Goal: Transaction & Acquisition: Purchase product/service

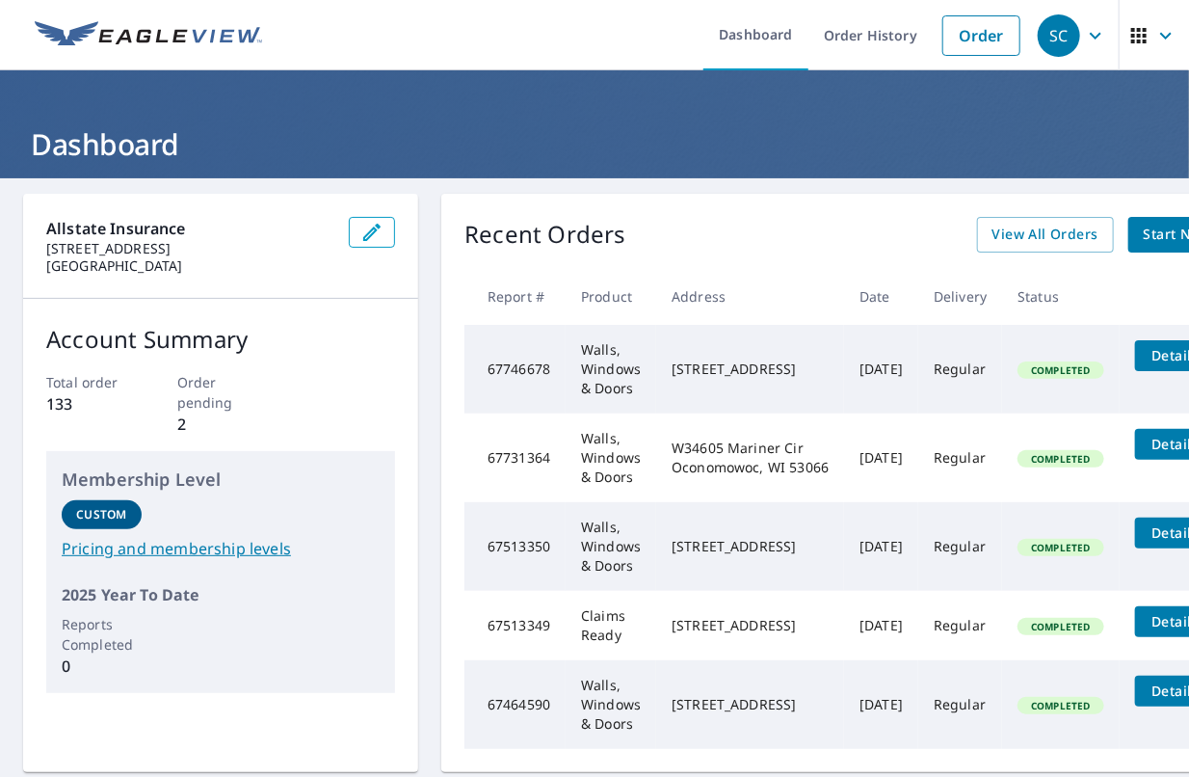
scroll to position [0, 104]
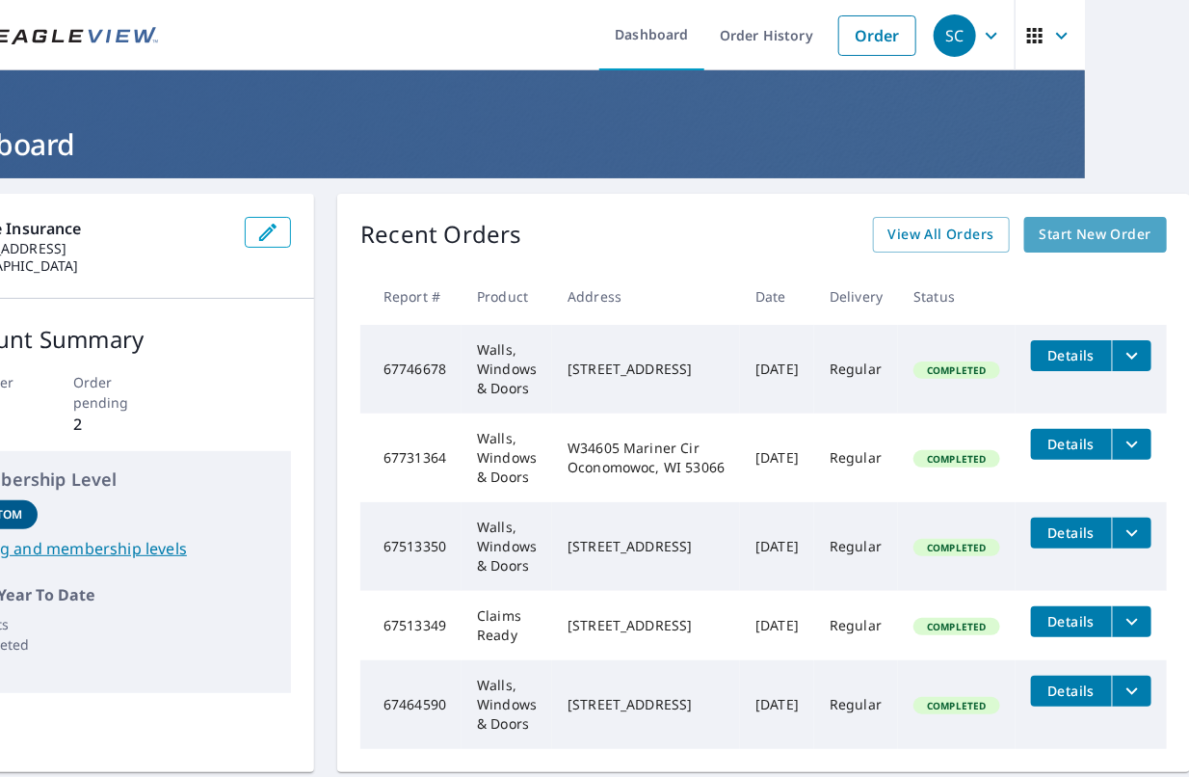
click at [1081, 229] on span "Start New Order" at bounding box center [1096, 235] width 112 height 24
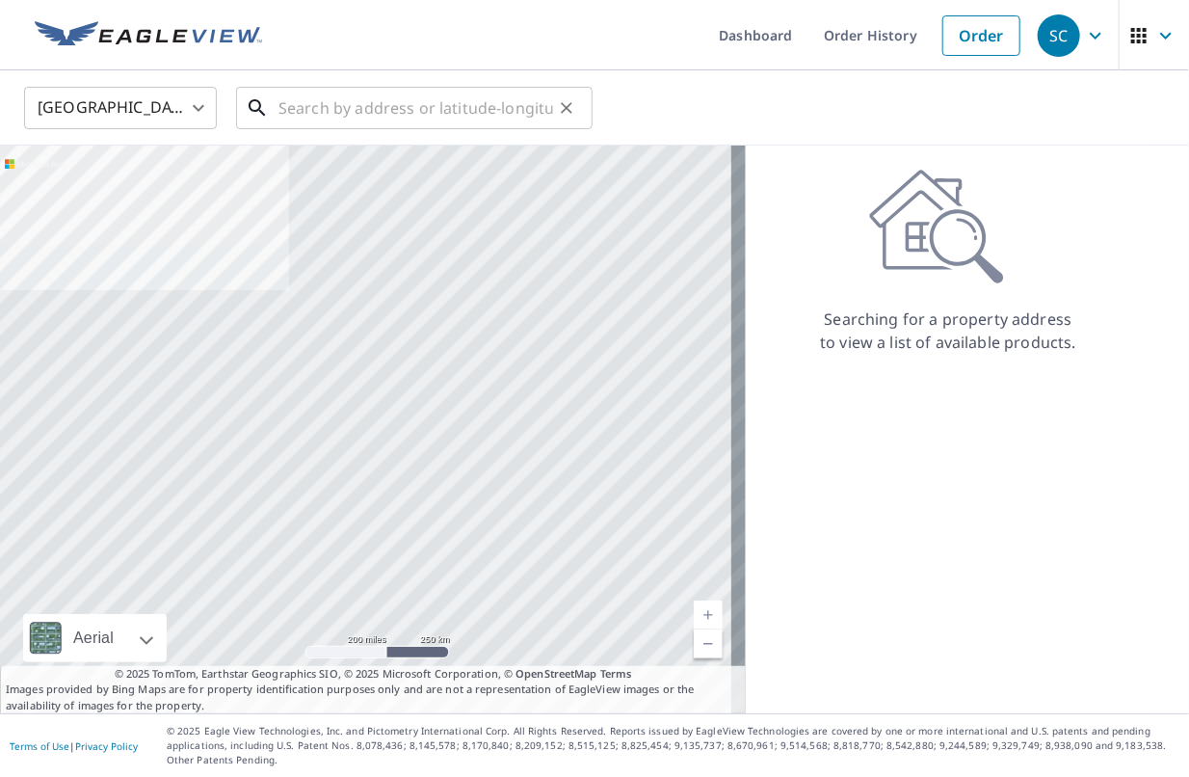
click at [349, 103] on input "text" at bounding box center [415, 108] width 275 height 54
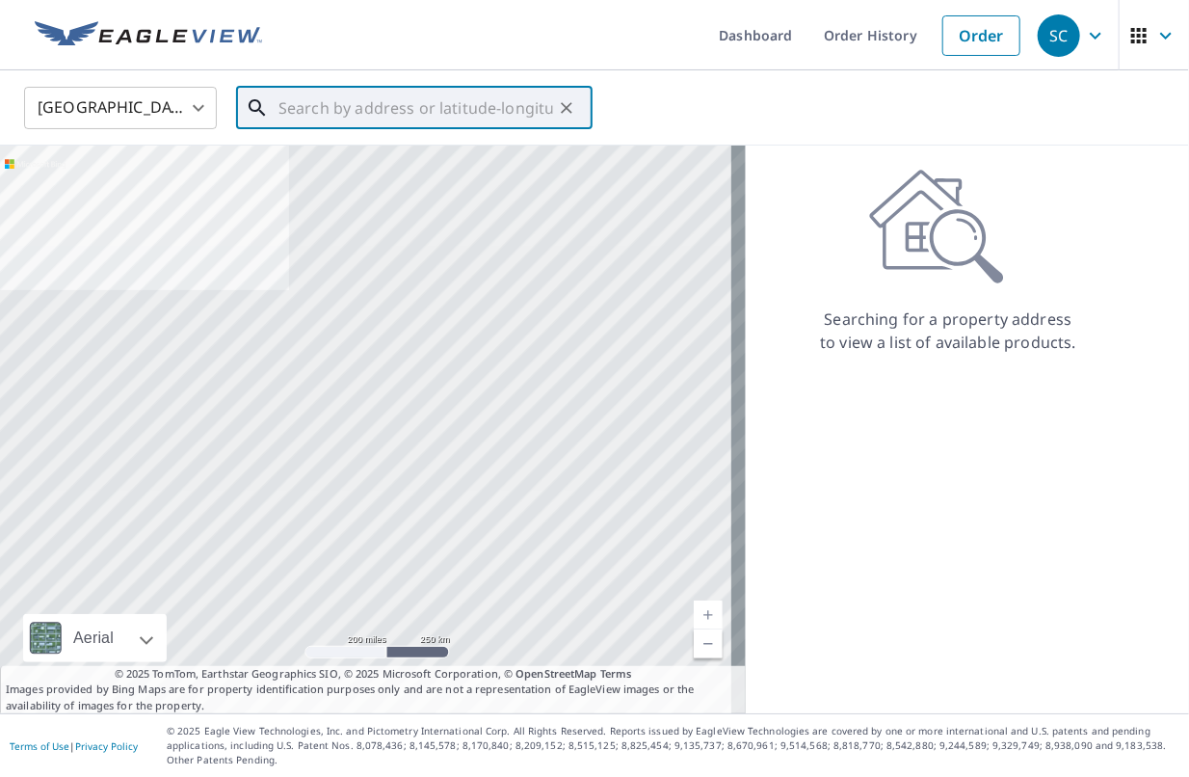
paste input "W228S5075 MILL CT"
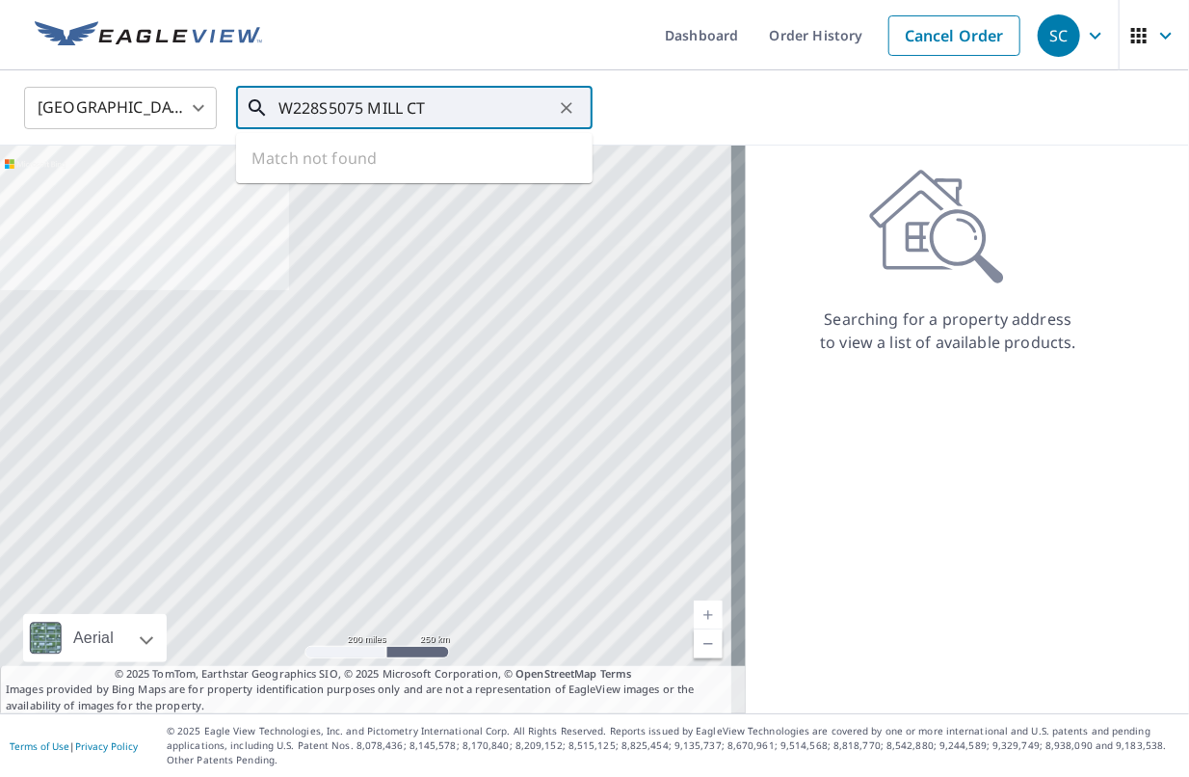
paste input "WAUKESHA"
paste input "[US_STATE]"
type input "W"
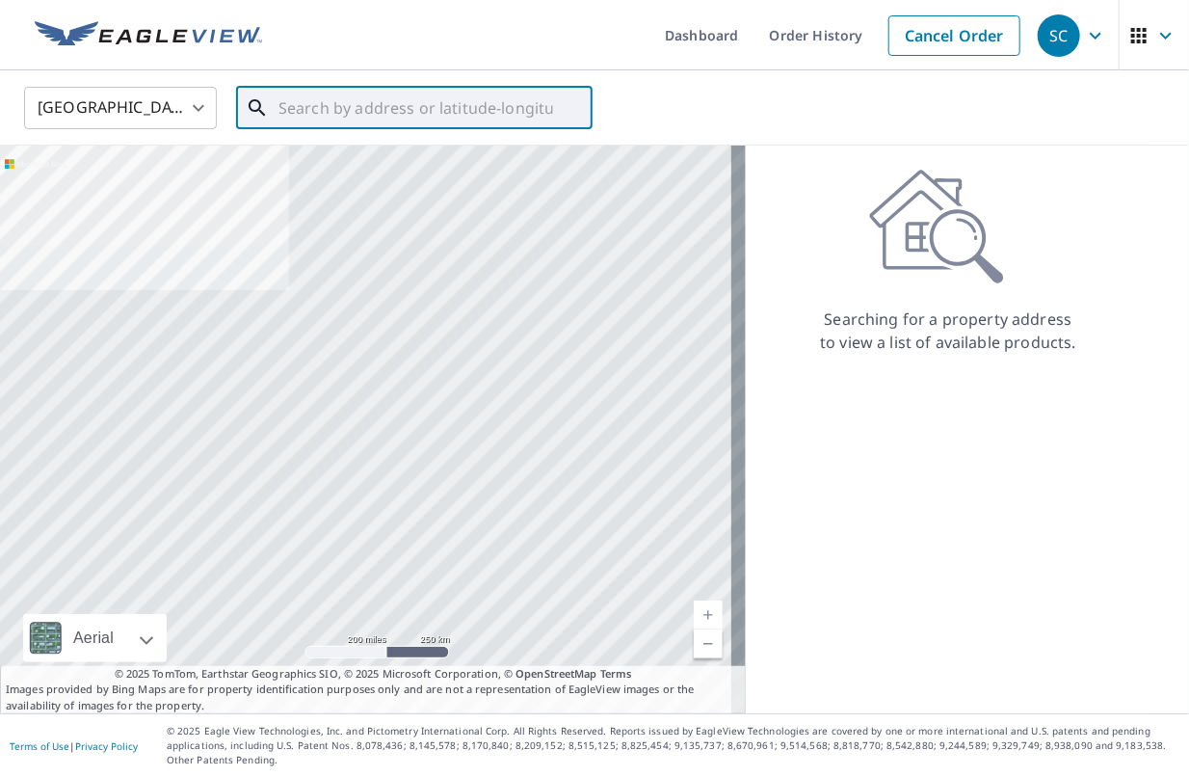
paste input "W228S5075 Mill CT Waukesha"
type input "W228S5075 Mill CT Waukesha"
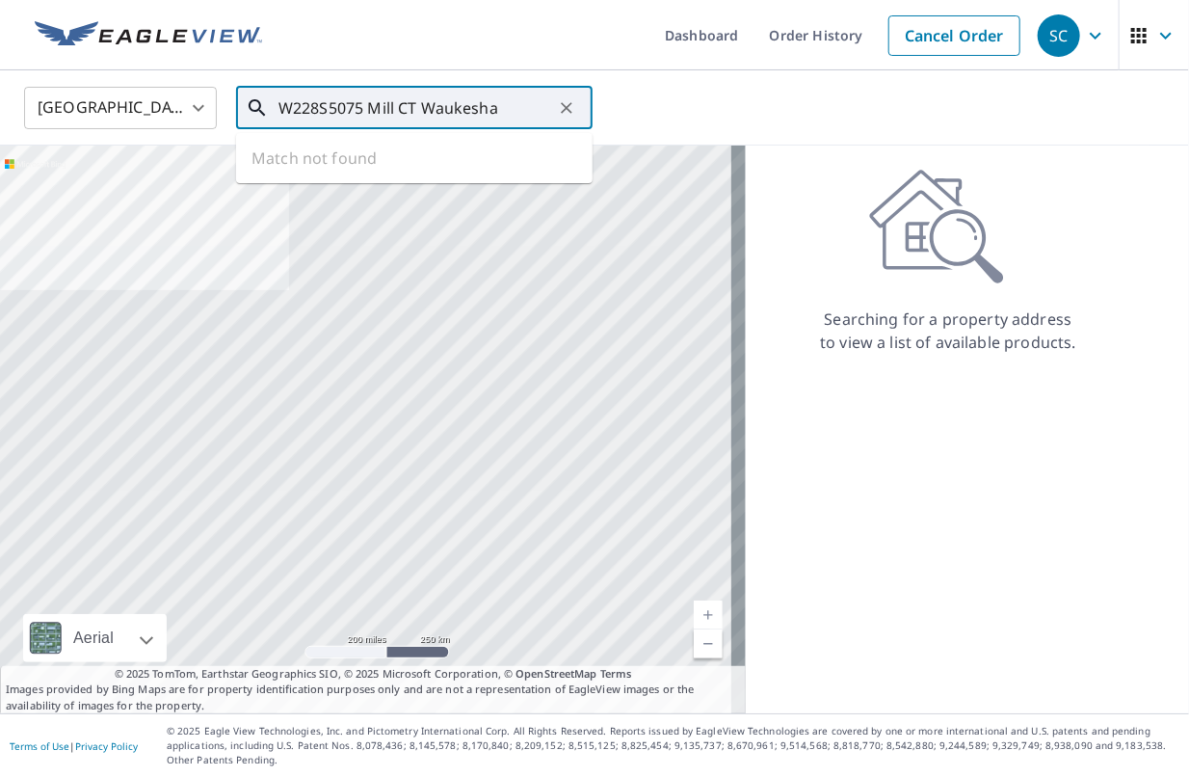
click at [549, 106] on input "W228S5075 Mill CT Waukesha" at bounding box center [415, 108] width 275 height 54
click at [561, 102] on icon "Clear" at bounding box center [567, 108] width 12 height 12
type input "m"
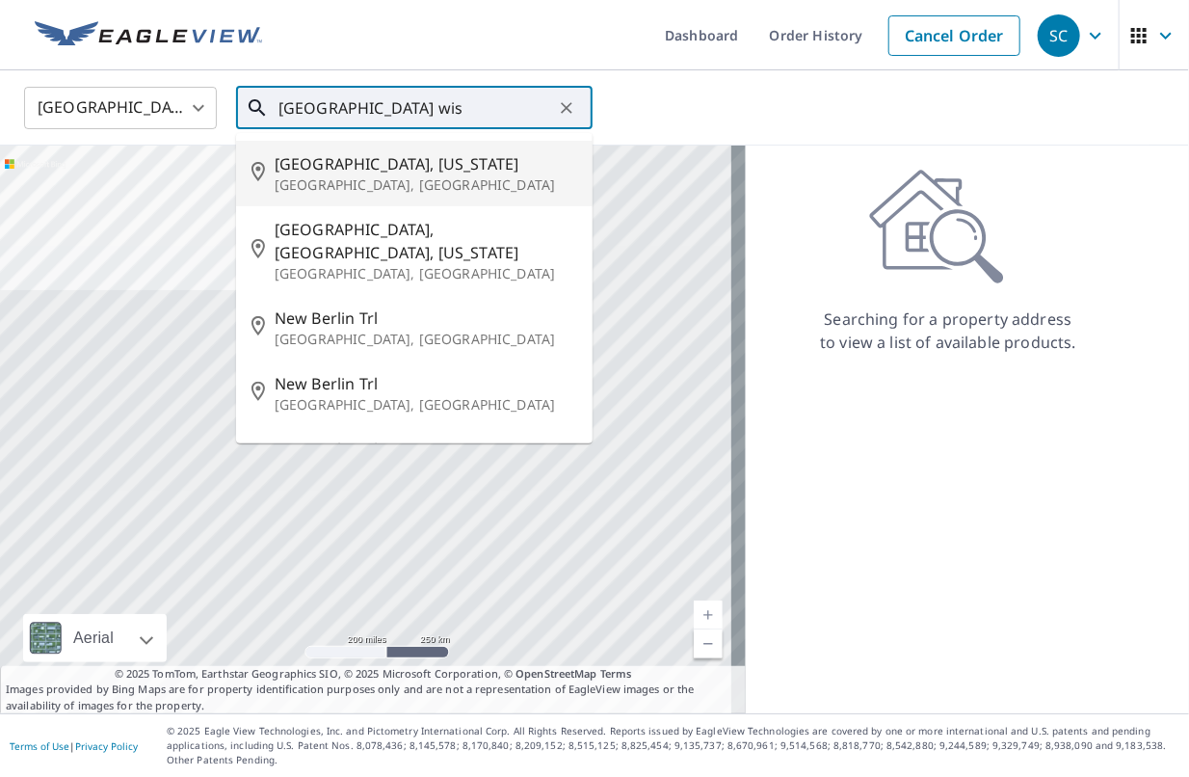
click at [422, 164] on span "[GEOGRAPHIC_DATA], [US_STATE]" at bounding box center [426, 163] width 303 height 23
type input "[GEOGRAPHIC_DATA], [US_STATE] [GEOGRAPHIC_DATA], [GEOGRAPHIC_DATA]"
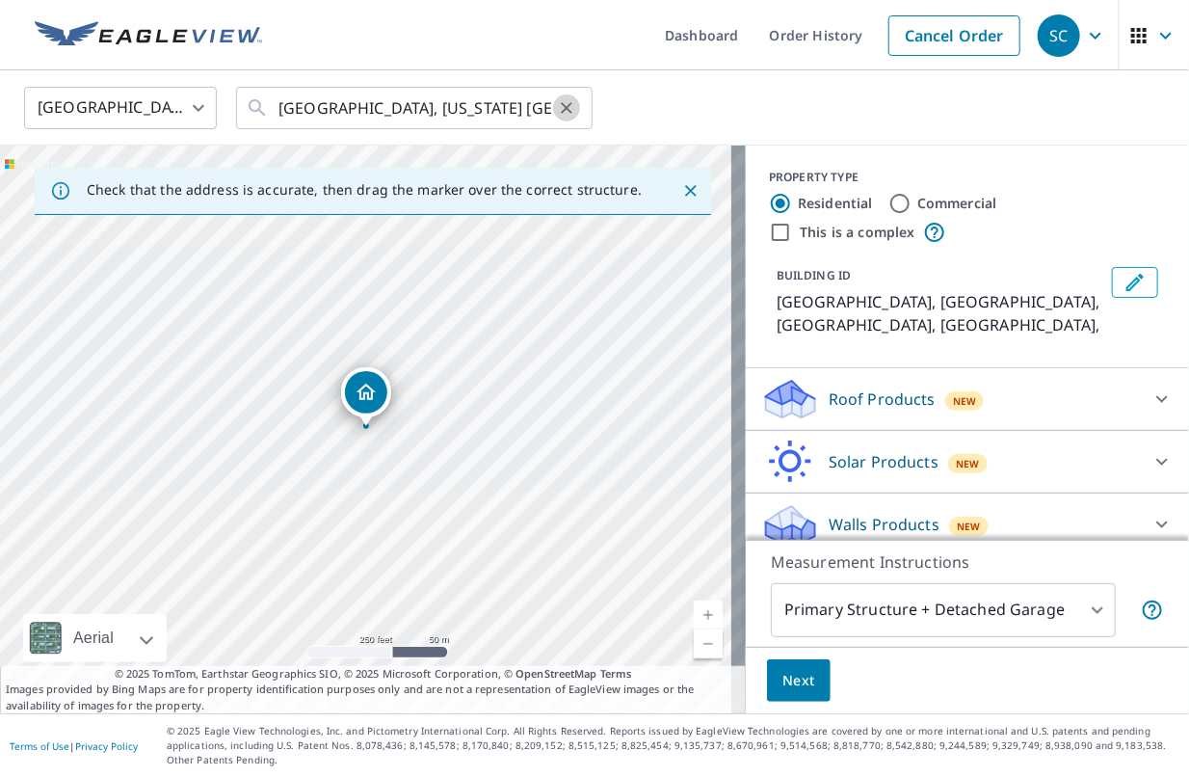
drag, startPoint x: 566, startPoint y: 104, endPoint x: 531, endPoint y: 119, distance: 38.0
click at [567, 104] on icon "Clear" at bounding box center [566, 107] width 19 height 19
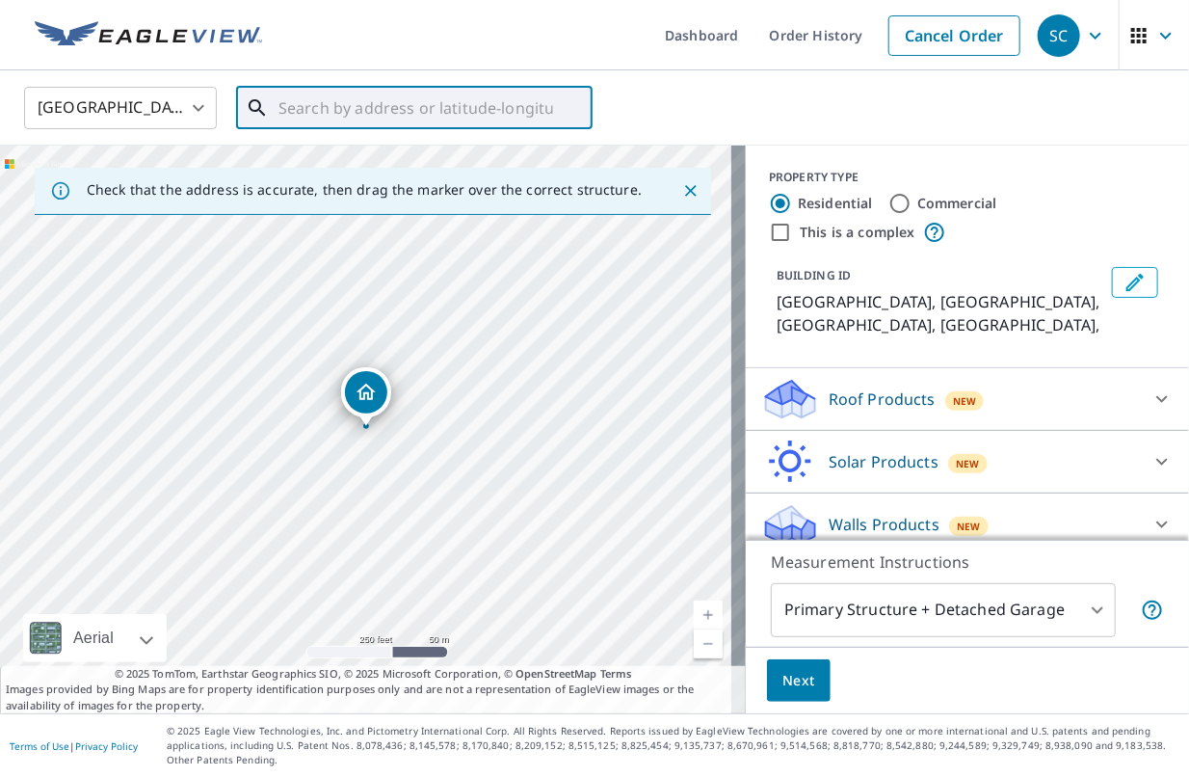
paste input "W228S5075 [GEOGRAPHIC_DATA] 53189-9737"
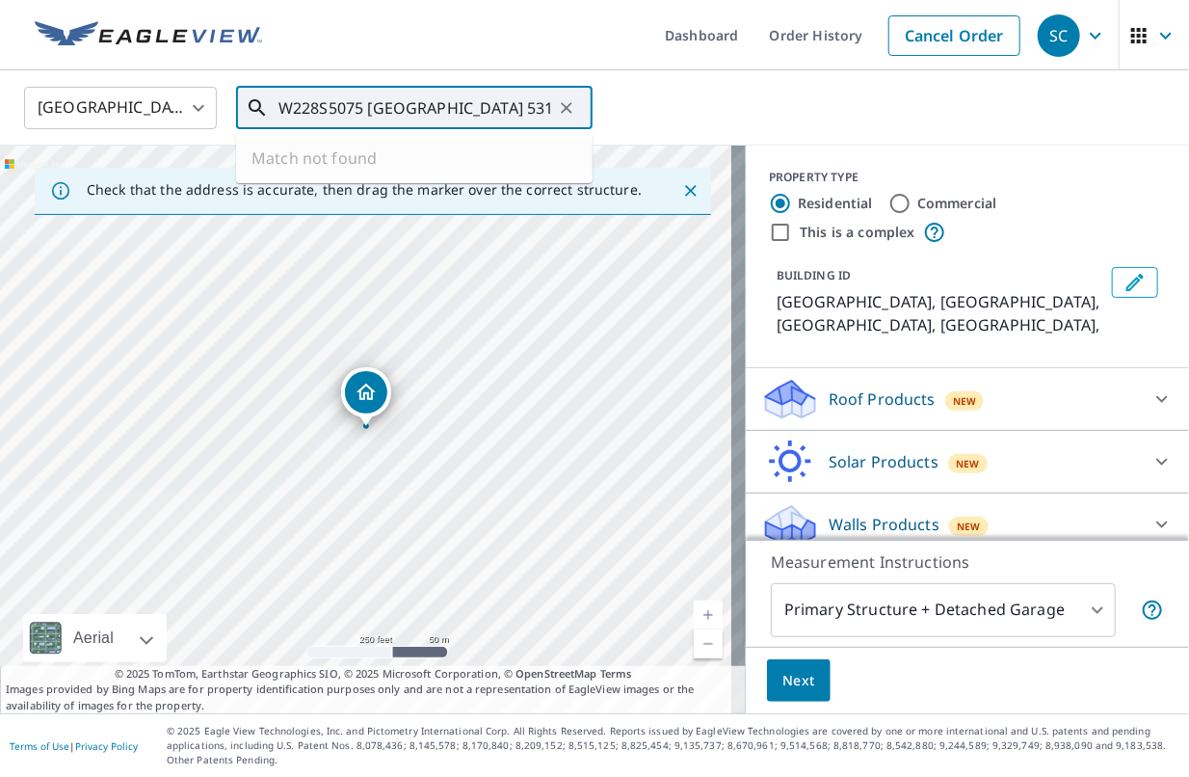
drag, startPoint x: 468, startPoint y: 109, endPoint x: 214, endPoint y: 107, distance: 254.4
click at [211, 107] on div "[GEOGRAPHIC_DATA] [GEOGRAPHIC_DATA] ​ W228S5075 [GEOGRAPHIC_DATA]-9737 ​ Match …" at bounding box center [588, 107] width 1156 height 45
click at [401, 95] on input "53189-9737" at bounding box center [415, 108] width 275 height 54
type input "53189-9737"
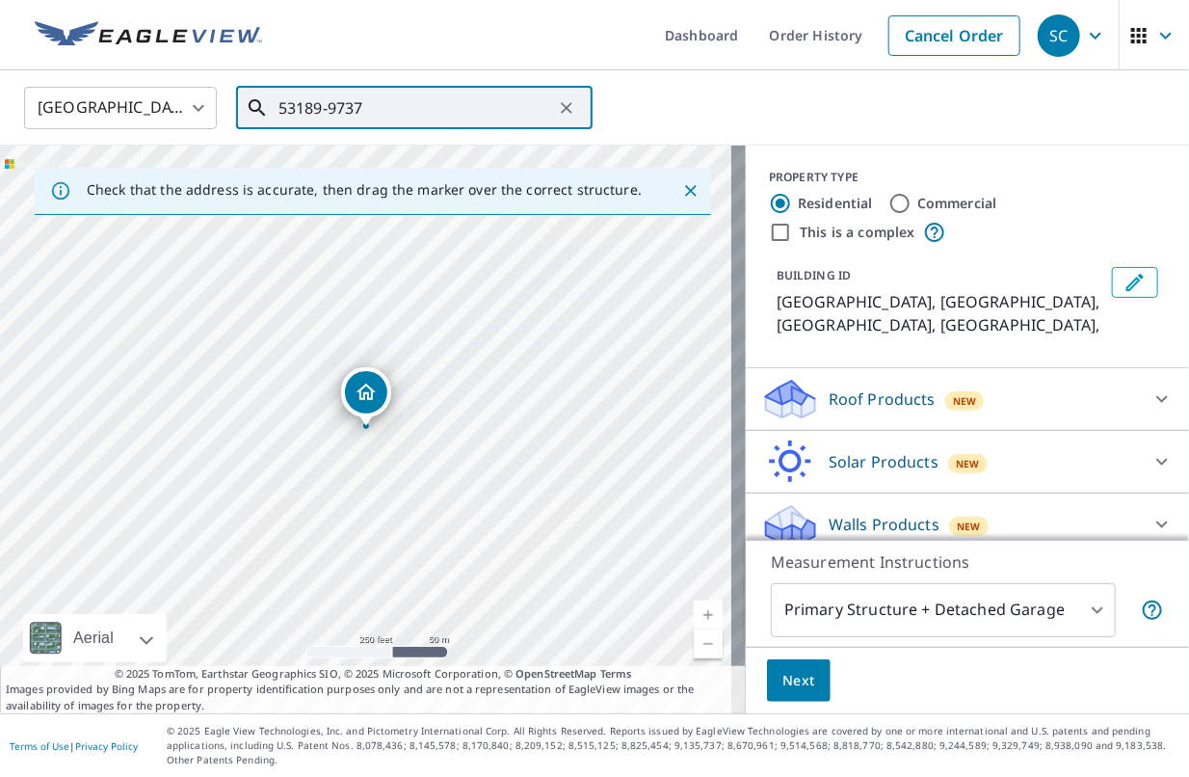
click at [565, 102] on icon "Clear" at bounding box center [566, 107] width 19 height 19
paste input "W228S5075 Mill Ct, Waukesha, WI 53189-9737, United"
type input "W228S5075 Mill Ct, Waukesha, WI 53189-9737, United"
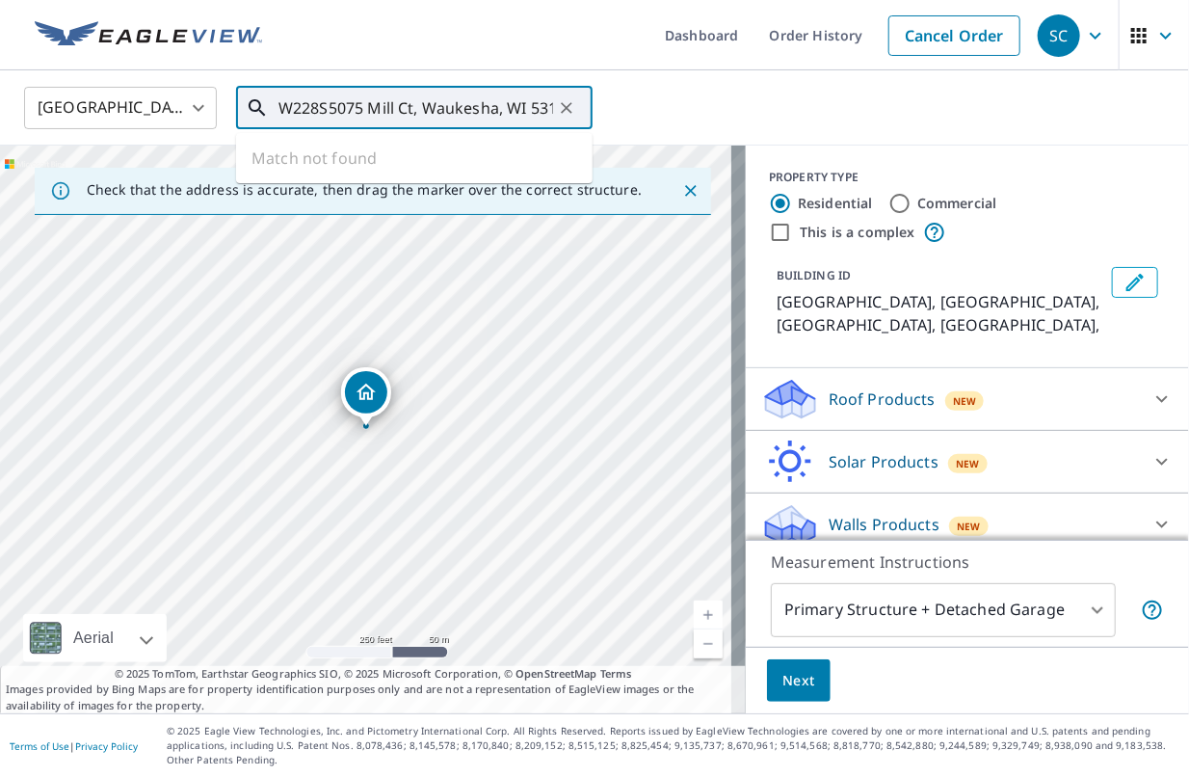
scroll to position [0, 121]
click at [568, 104] on icon "Clear" at bounding box center [567, 108] width 12 height 12
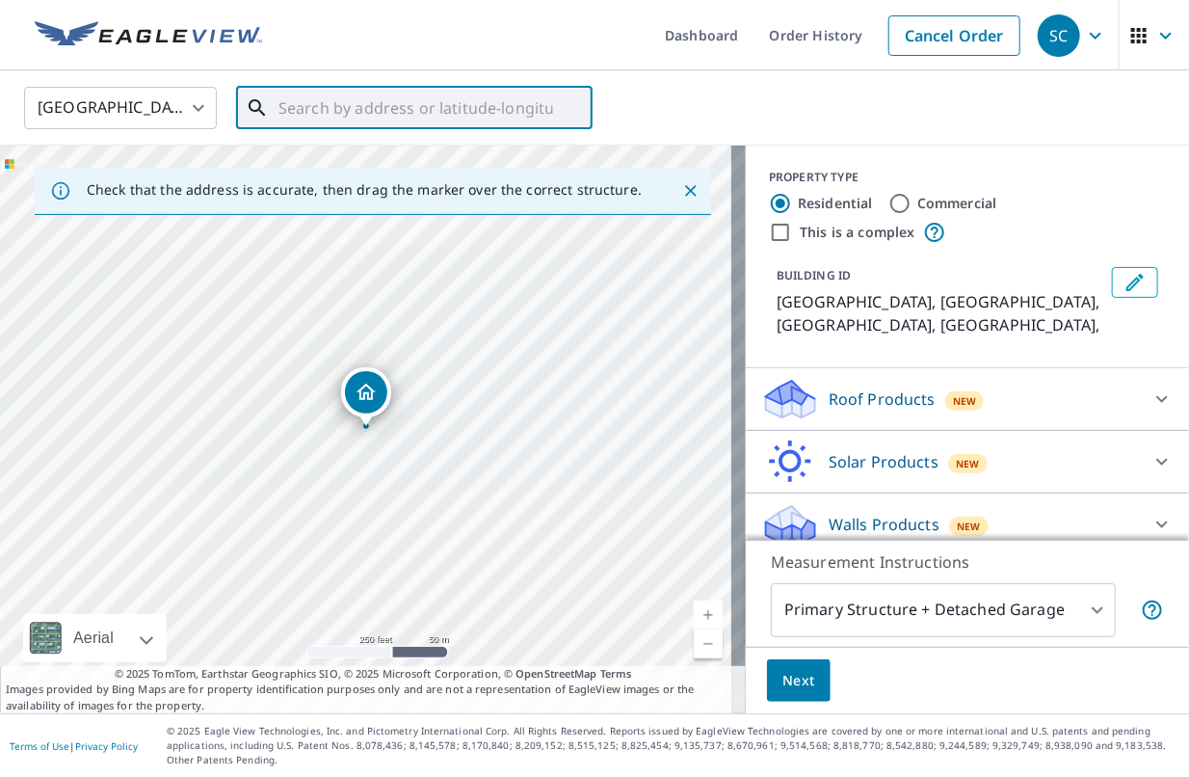
paste input "[PERSON_NAME] Waukesha wi"
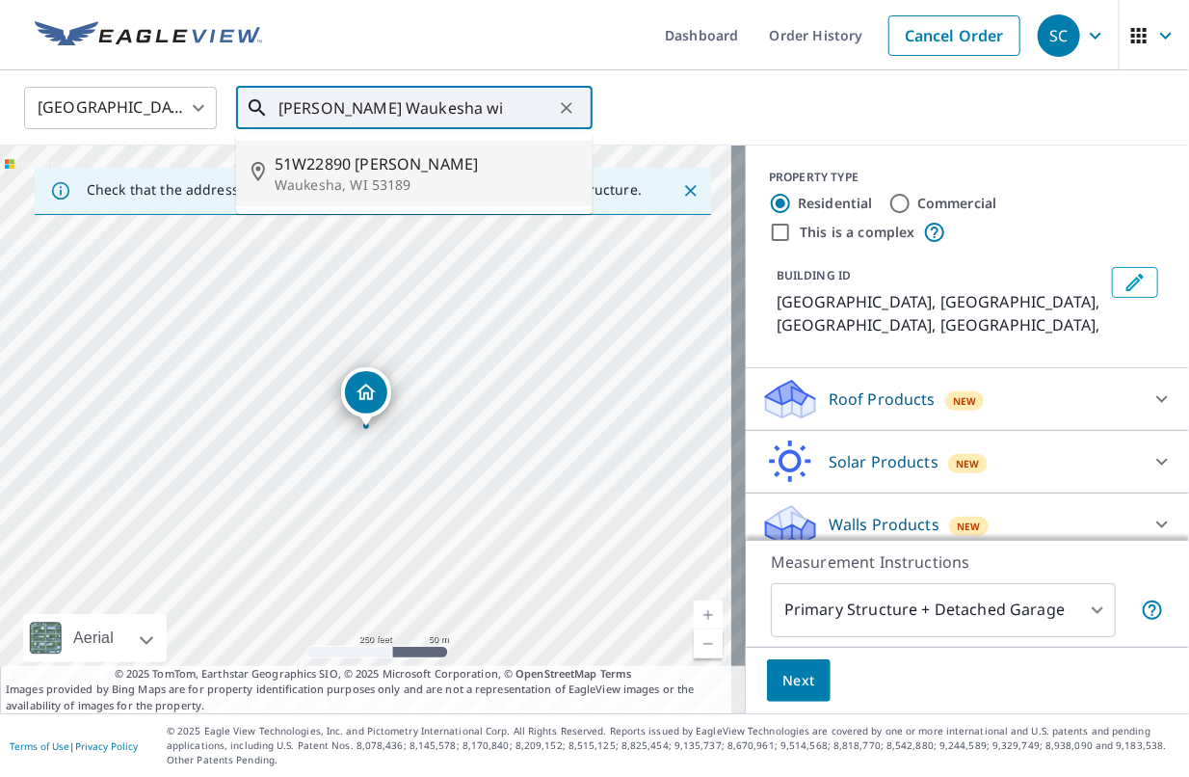
click at [365, 165] on span "51W22890 [PERSON_NAME]" at bounding box center [426, 163] width 303 height 23
type input "51W22890 [PERSON_NAME], WI 53189"
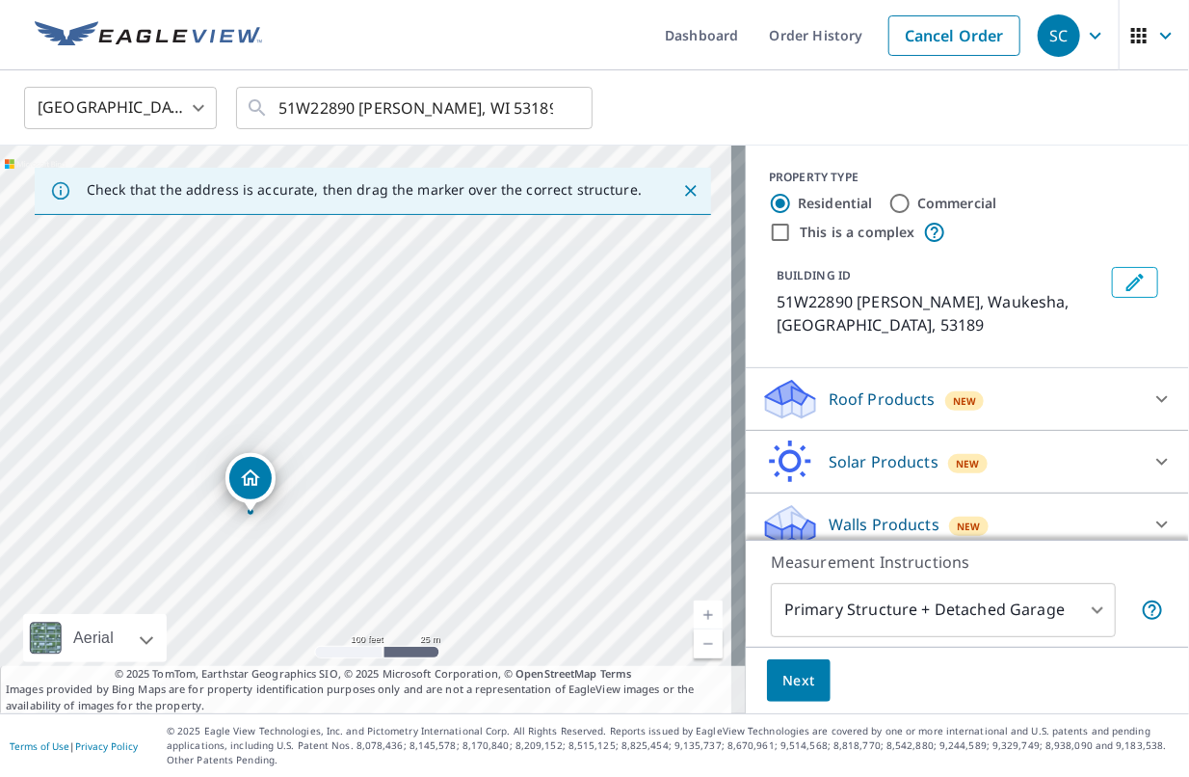
drag, startPoint x: 404, startPoint y: 406, endPoint x: 385, endPoint y: 426, distance: 27.3
click at [385, 426] on div "51W22890 [PERSON_NAME], WI 53189" at bounding box center [373, 428] width 746 height 567
click at [464, 289] on div "51W22890 [PERSON_NAME], WI 53189" at bounding box center [373, 428] width 746 height 567
drag, startPoint x: 364, startPoint y: 422, endPoint x: 523, endPoint y: 282, distance: 211.6
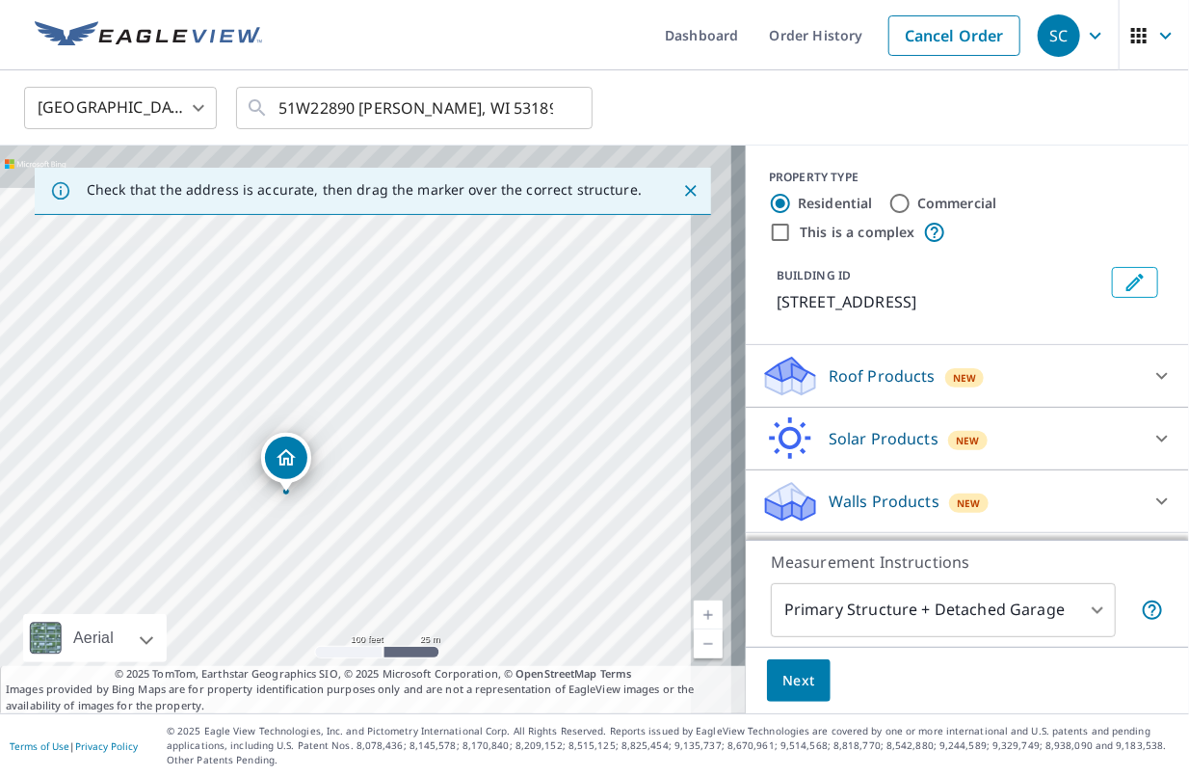
click at [498, 407] on div "W228s5075 Mill Ct Waukesha, WI 53189-9737" at bounding box center [373, 428] width 746 height 567
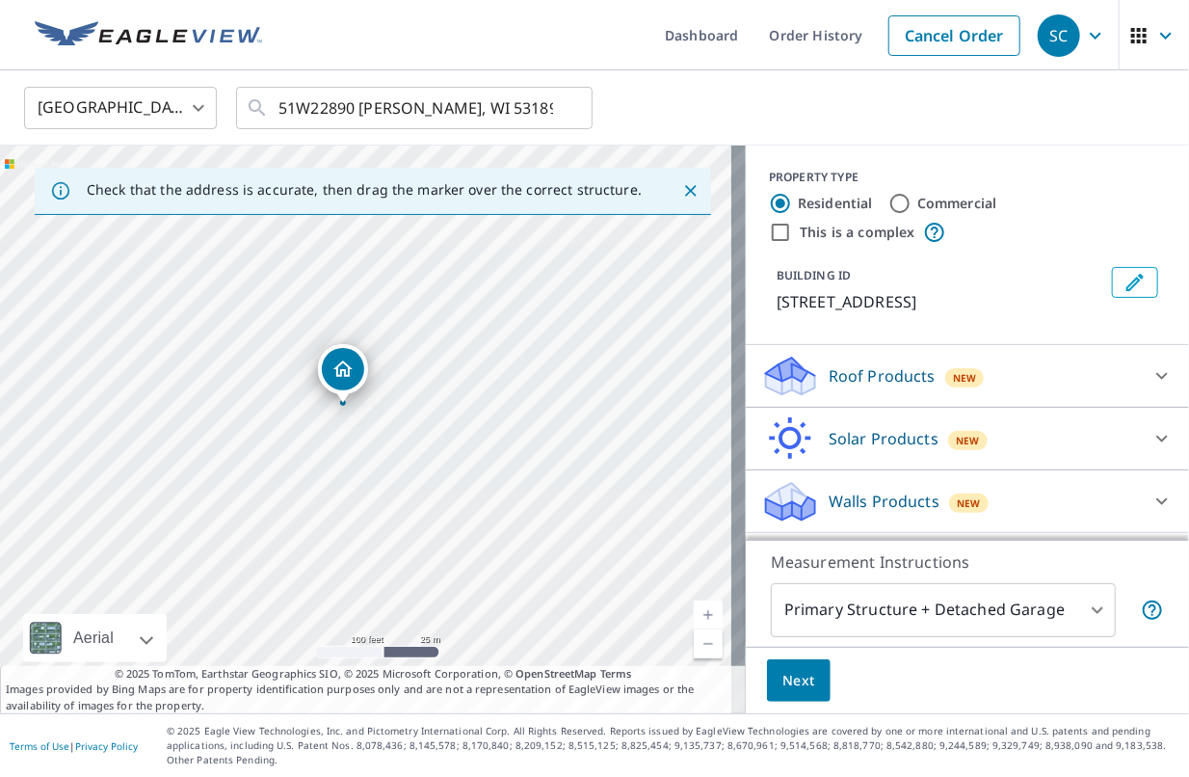
drag, startPoint x: 284, startPoint y: 489, endPoint x: 341, endPoint y: 401, distance: 105.3
click at [1150, 497] on icon at bounding box center [1161, 500] width 23 height 23
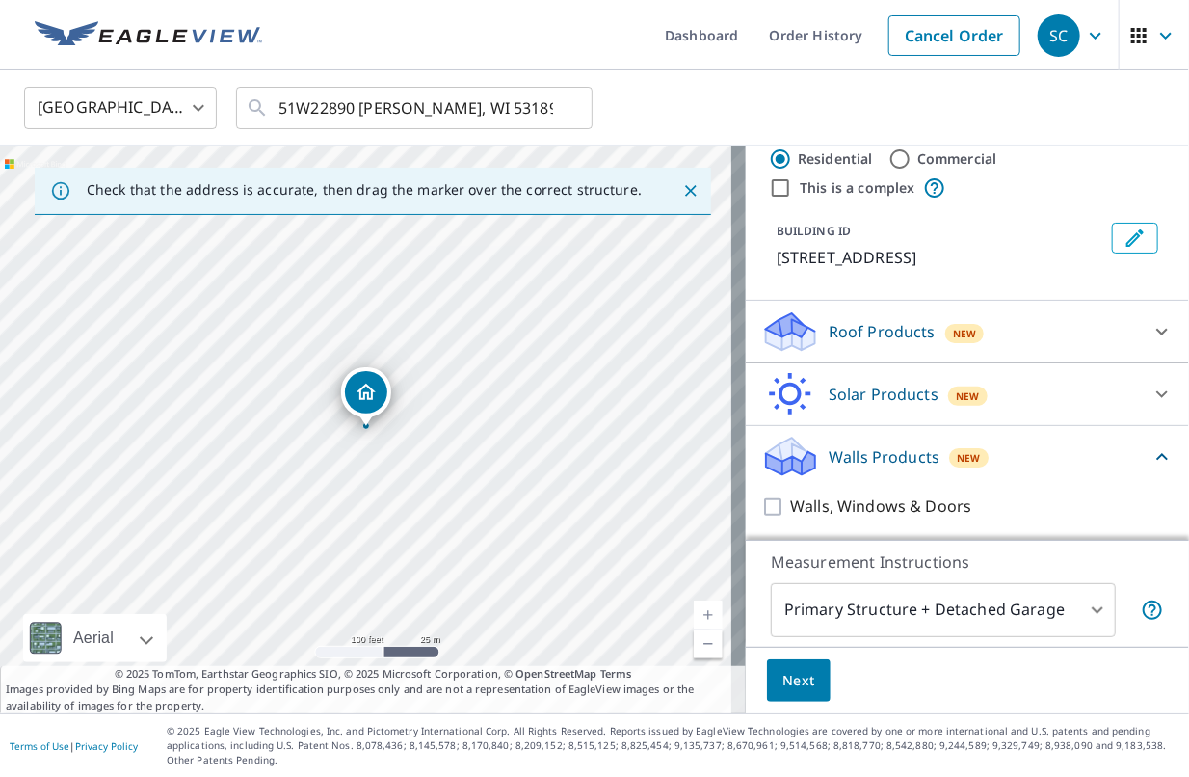
scroll to position [45, 0]
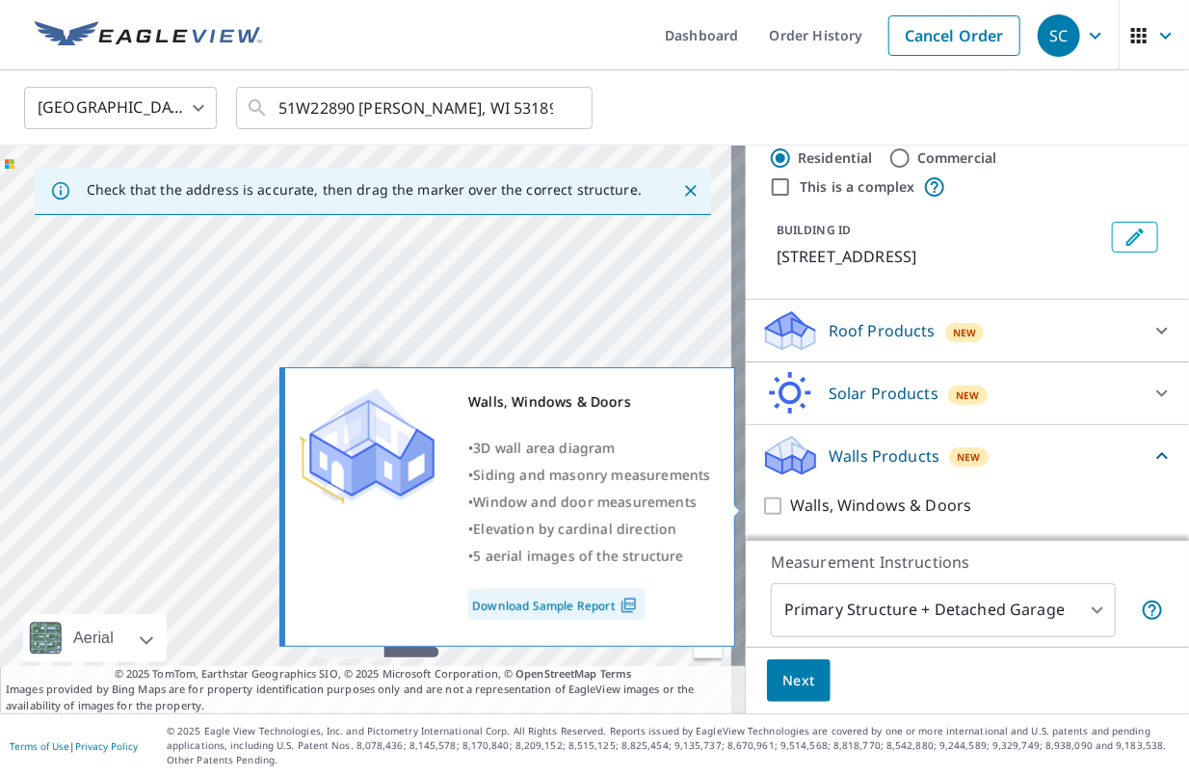
click at [761, 501] on input "Walls, Windows & Doors" at bounding box center [775, 505] width 29 height 23
checkbox input "true"
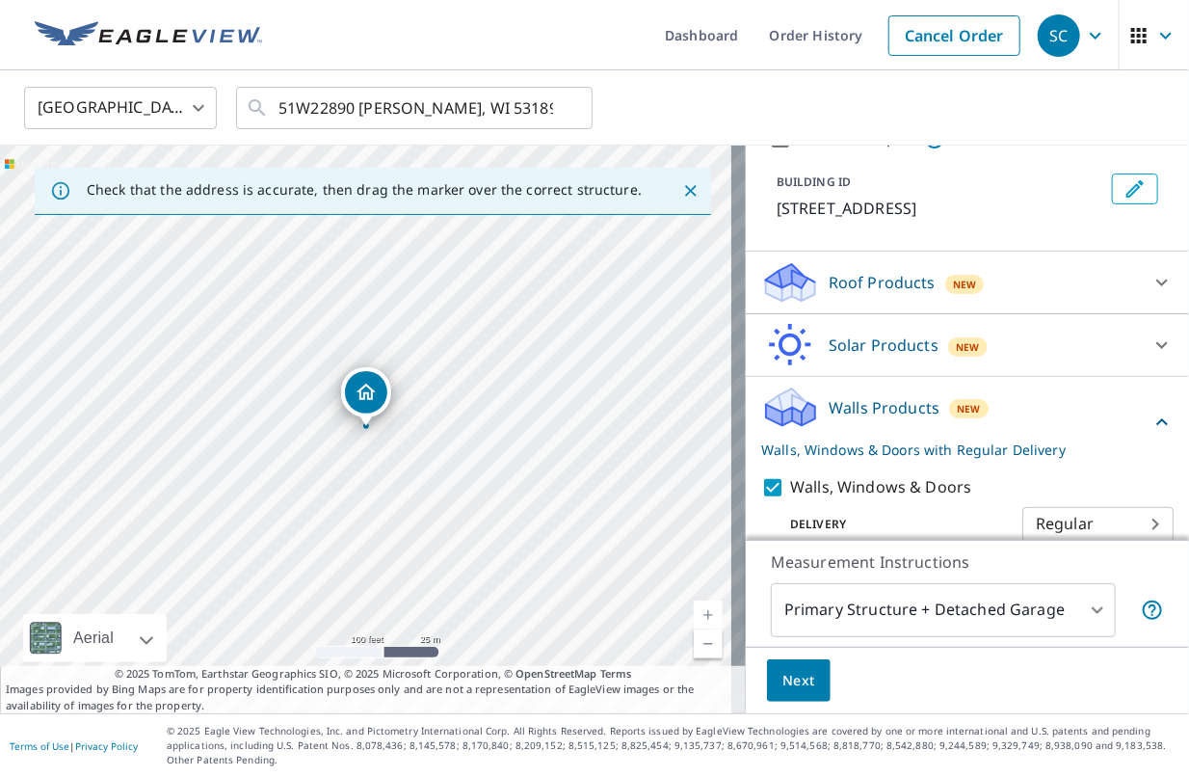
scroll to position [117, 0]
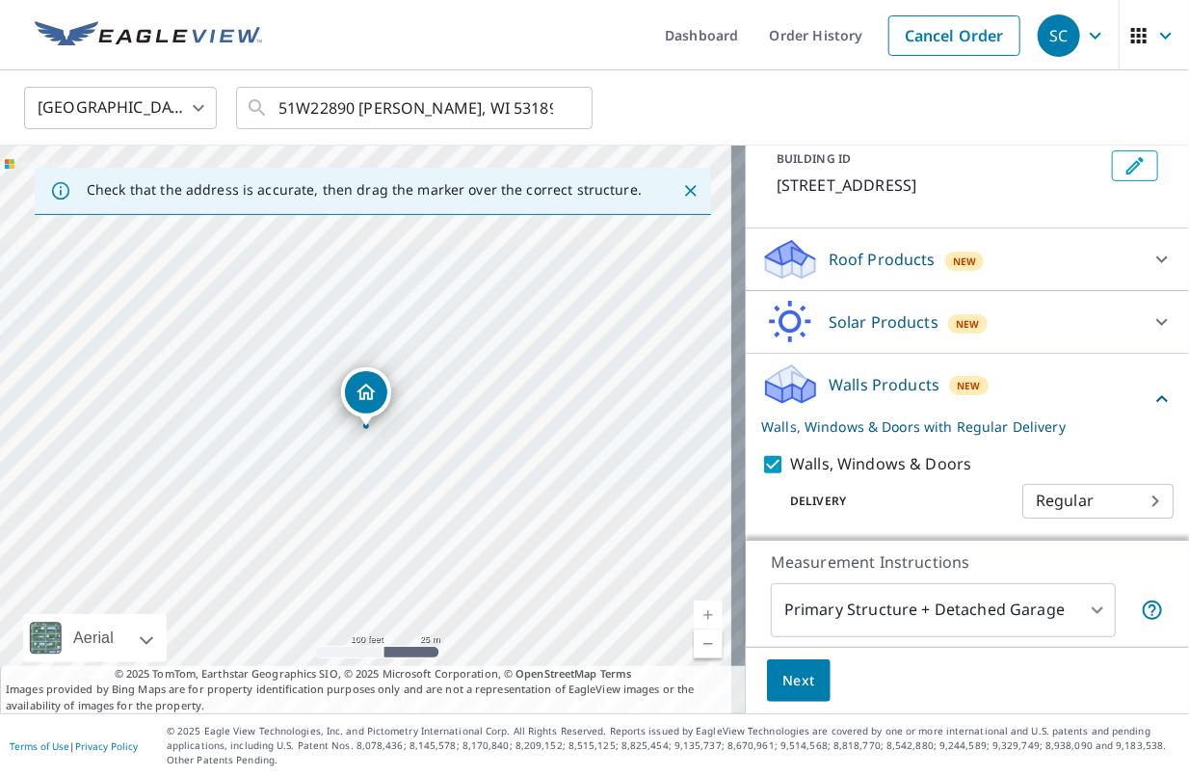
click at [782, 680] on span "Next" at bounding box center [798, 681] width 33 height 24
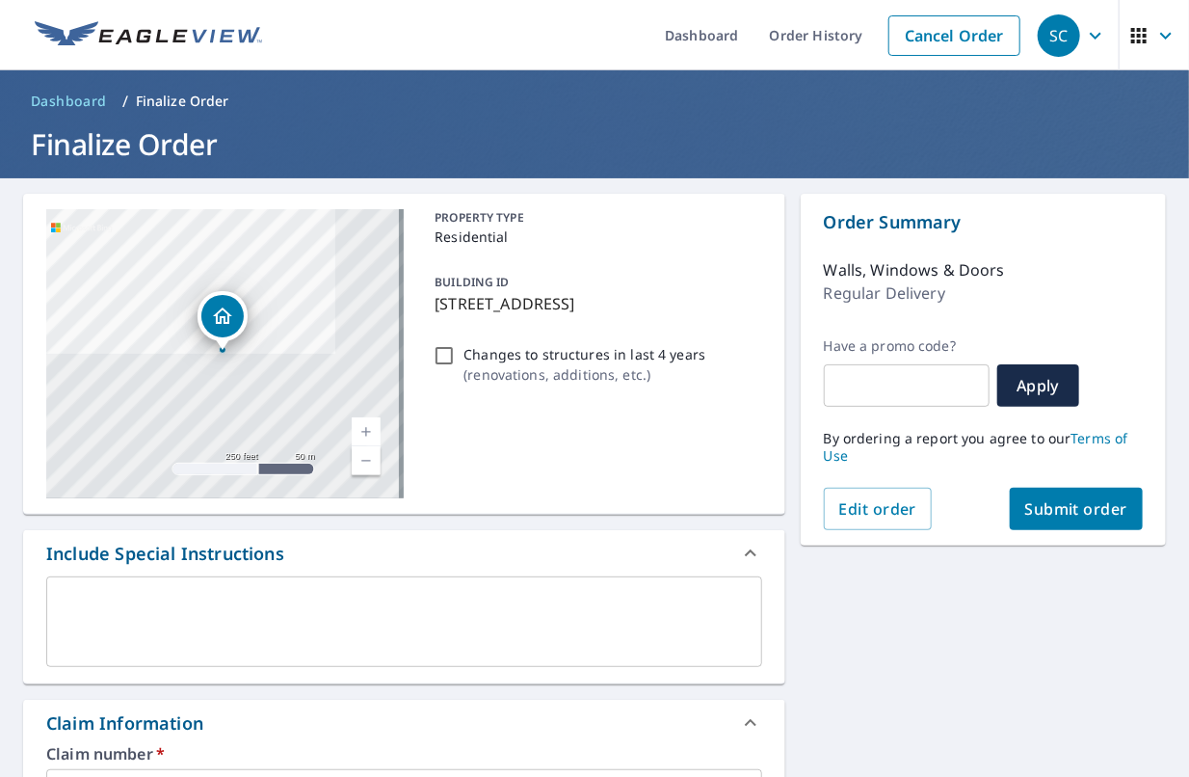
scroll to position [289, 0]
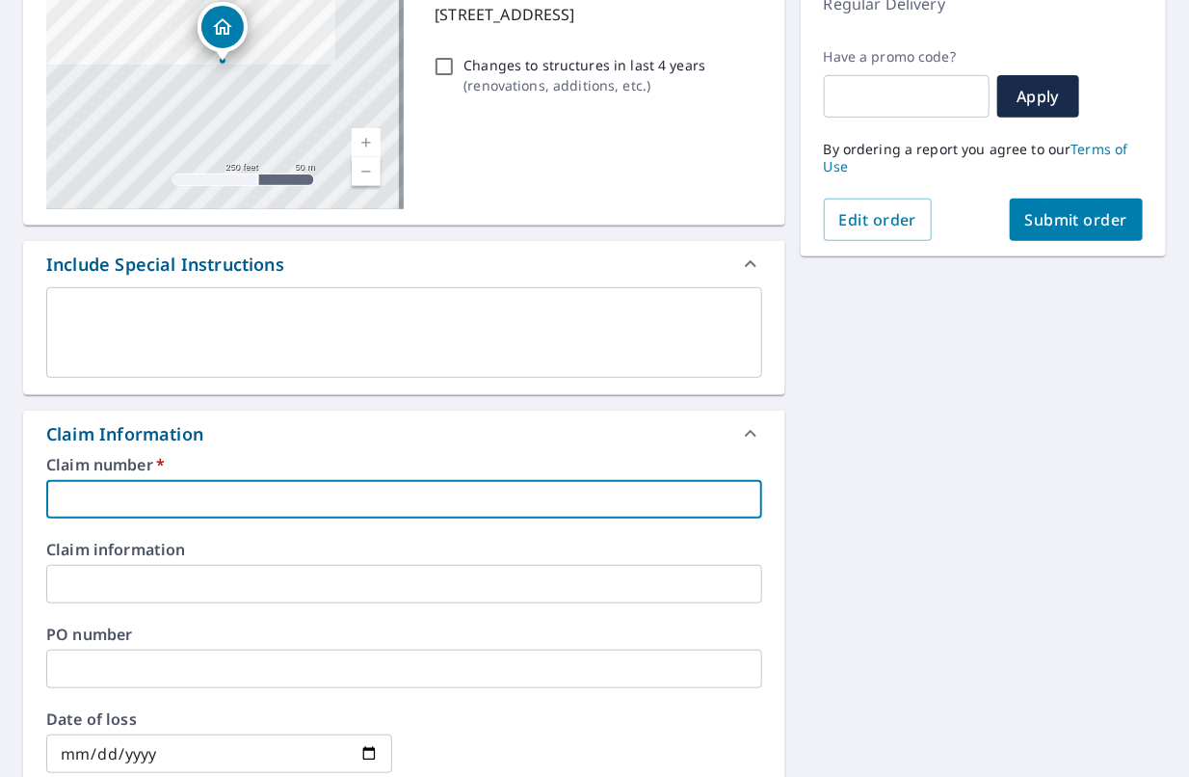
click at [163, 491] on input "text" at bounding box center [404, 499] width 716 height 39
paste input "0807378864"
type input "0807378864"
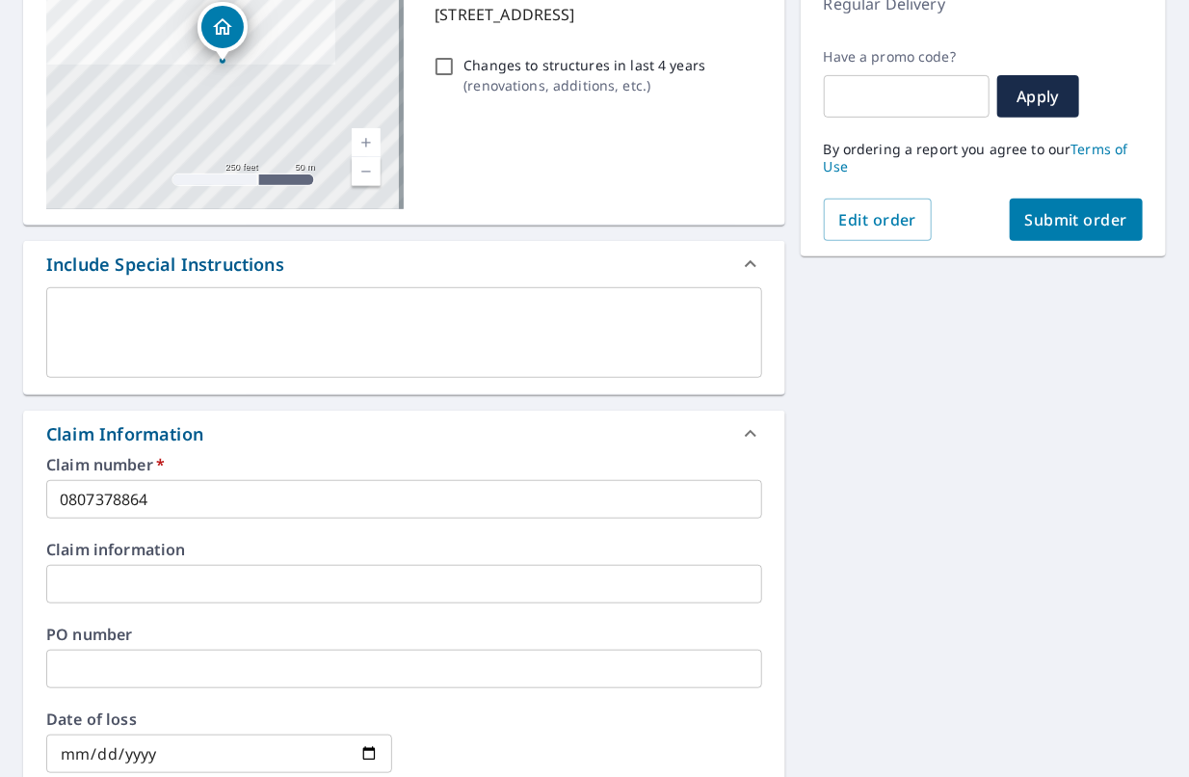
click at [877, 402] on div "W228S5075 [GEOGRAPHIC_DATA] Aerial Road A standard road map Aerial A detailed l…" at bounding box center [594, 584] width 1189 height 1391
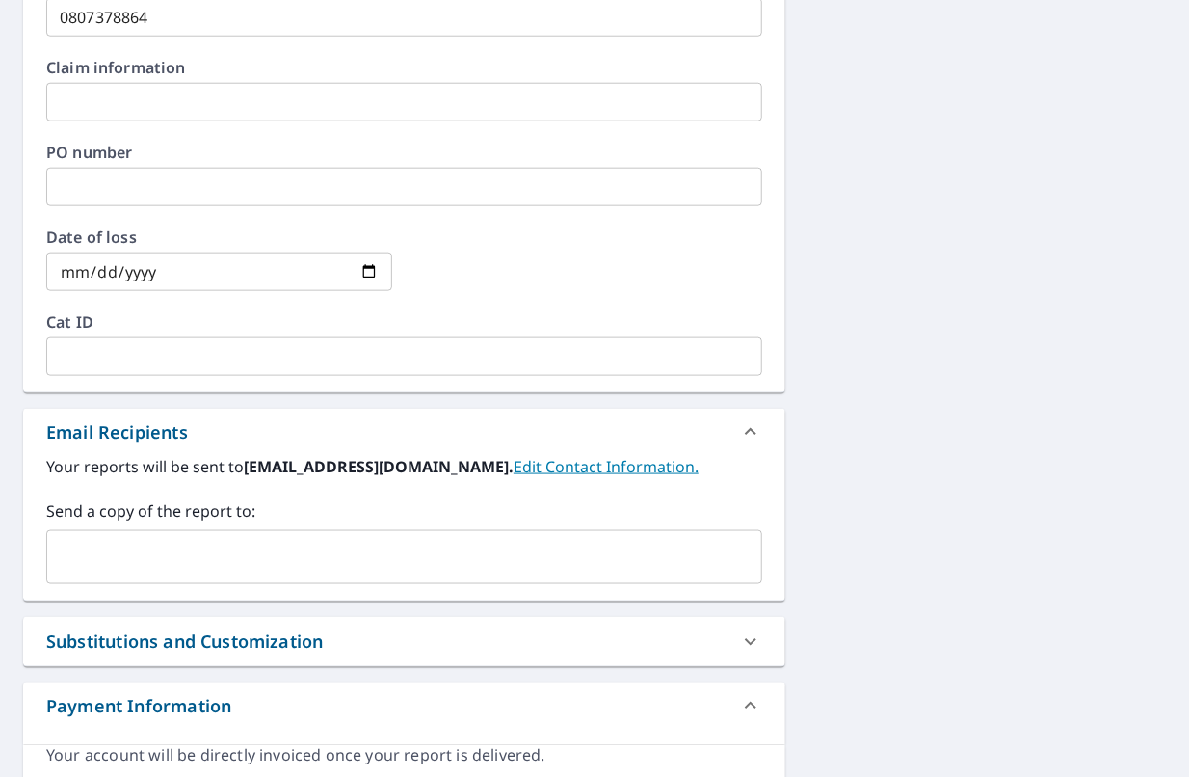
scroll to position [855, 0]
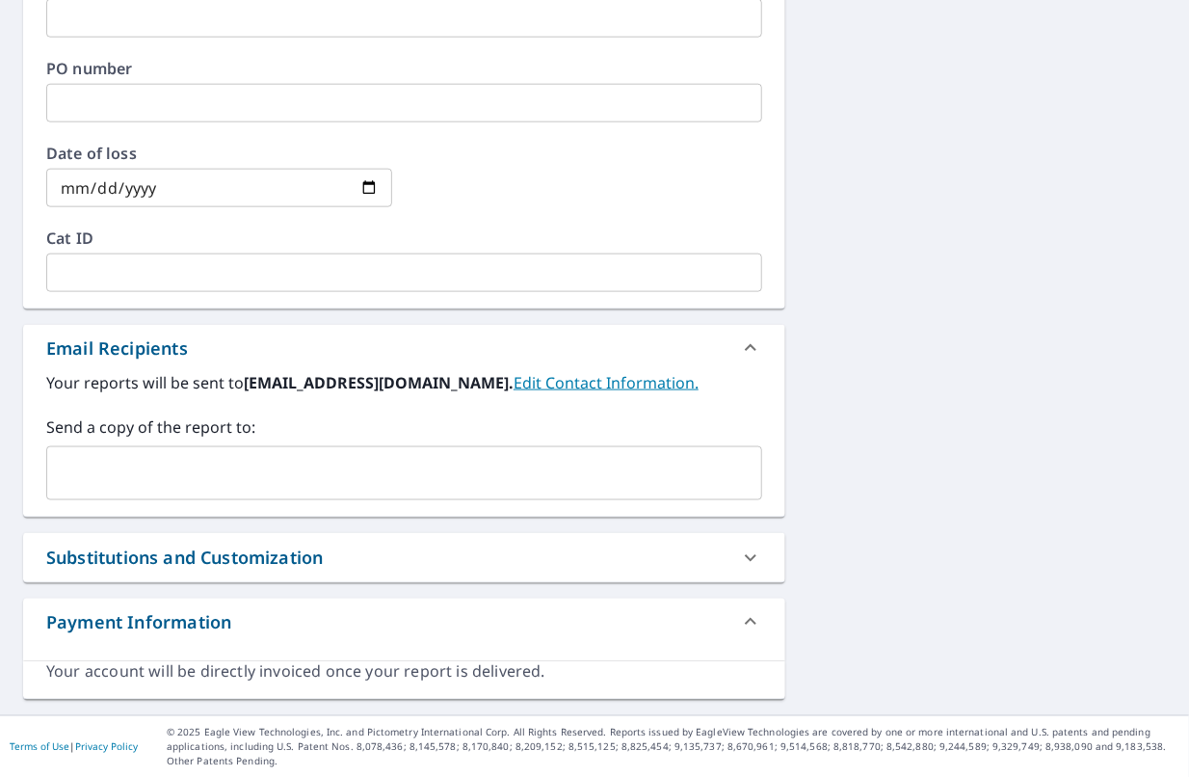
click at [231, 460] on input "text" at bounding box center [390, 473] width 670 height 37
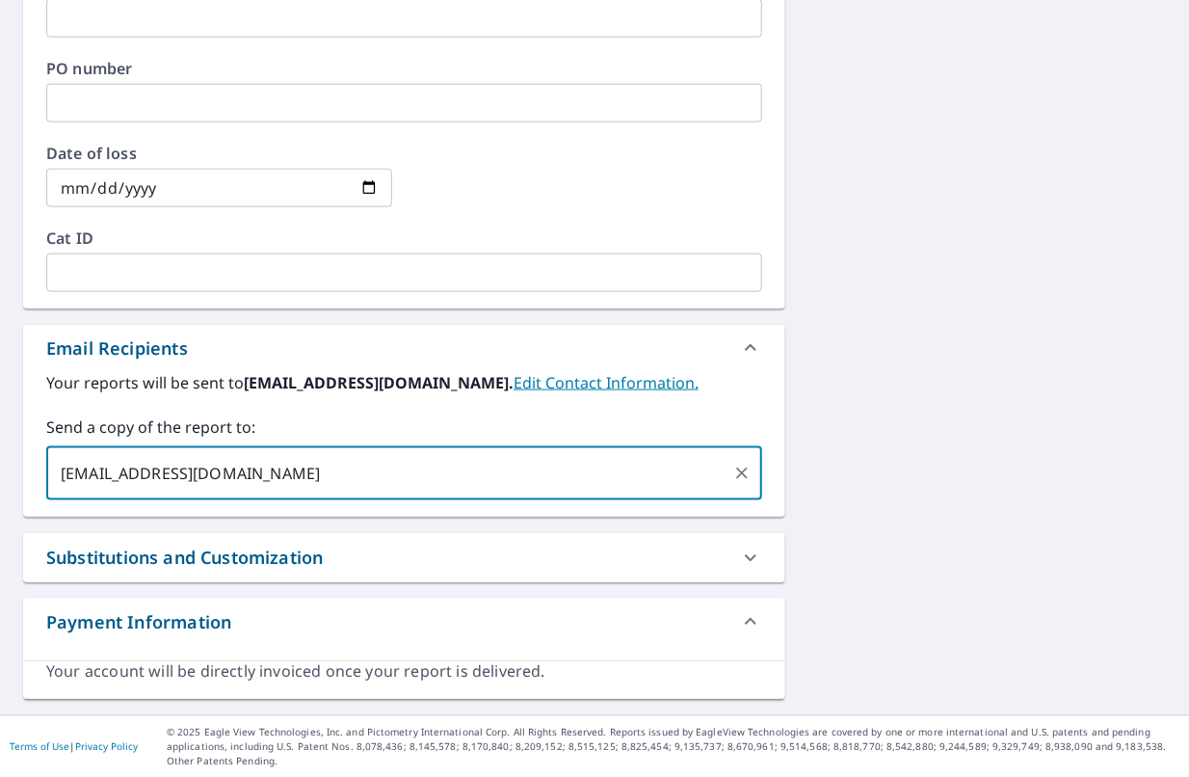
type input "[EMAIL_ADDRESS][DOMAIN_NAME]"
click at [877, 433] on div "W228S5075 [GEOGRAPHIC_DATA] Aerial Road A standard road map Aerial A detailed l…" at bounding box center [594, 19] width 1189 height 1391
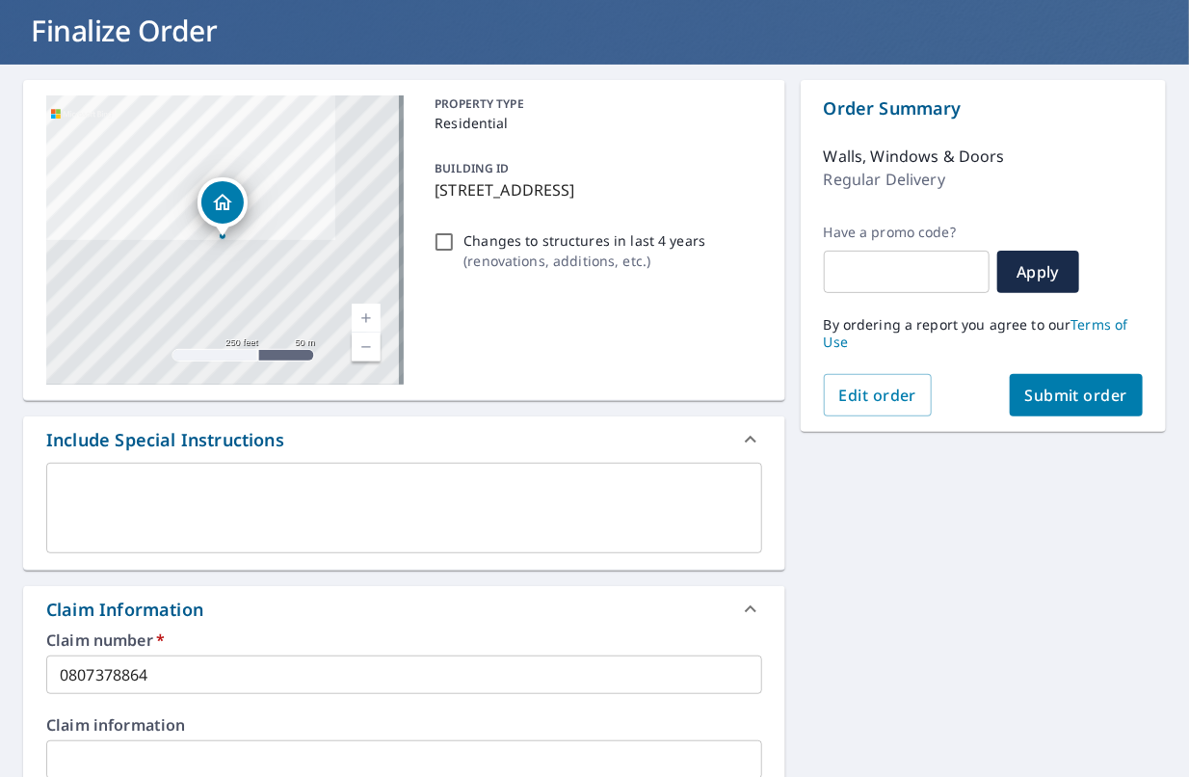
scroll to position [0, 0]
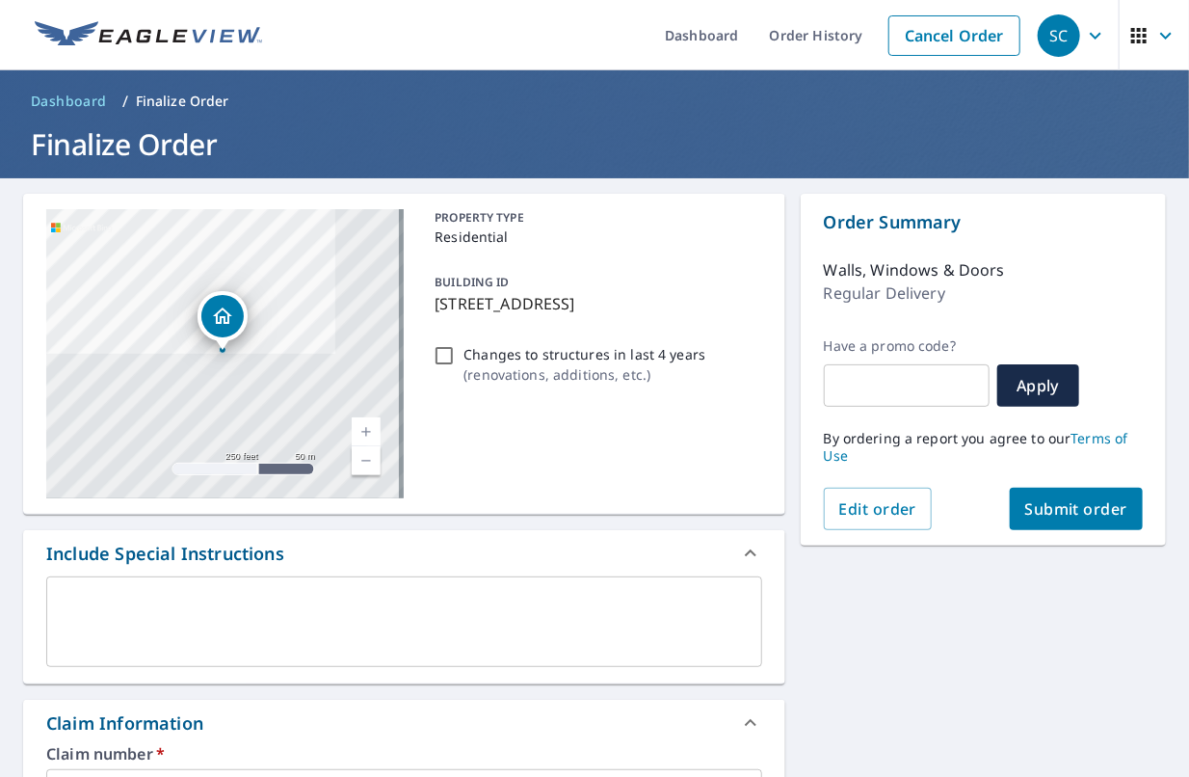
click at [1075, 511] on span "Submit order" at bounding box center [1076, 508] width 103 height 21
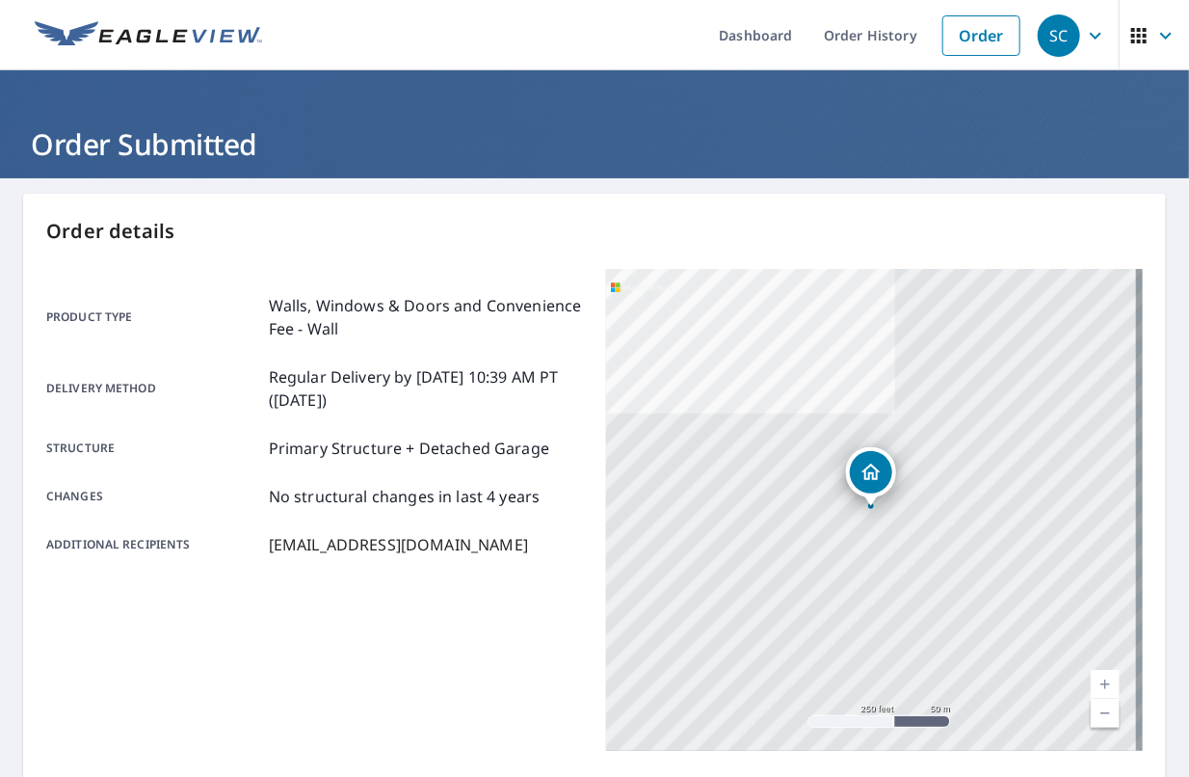
scroll to position [370, 0]
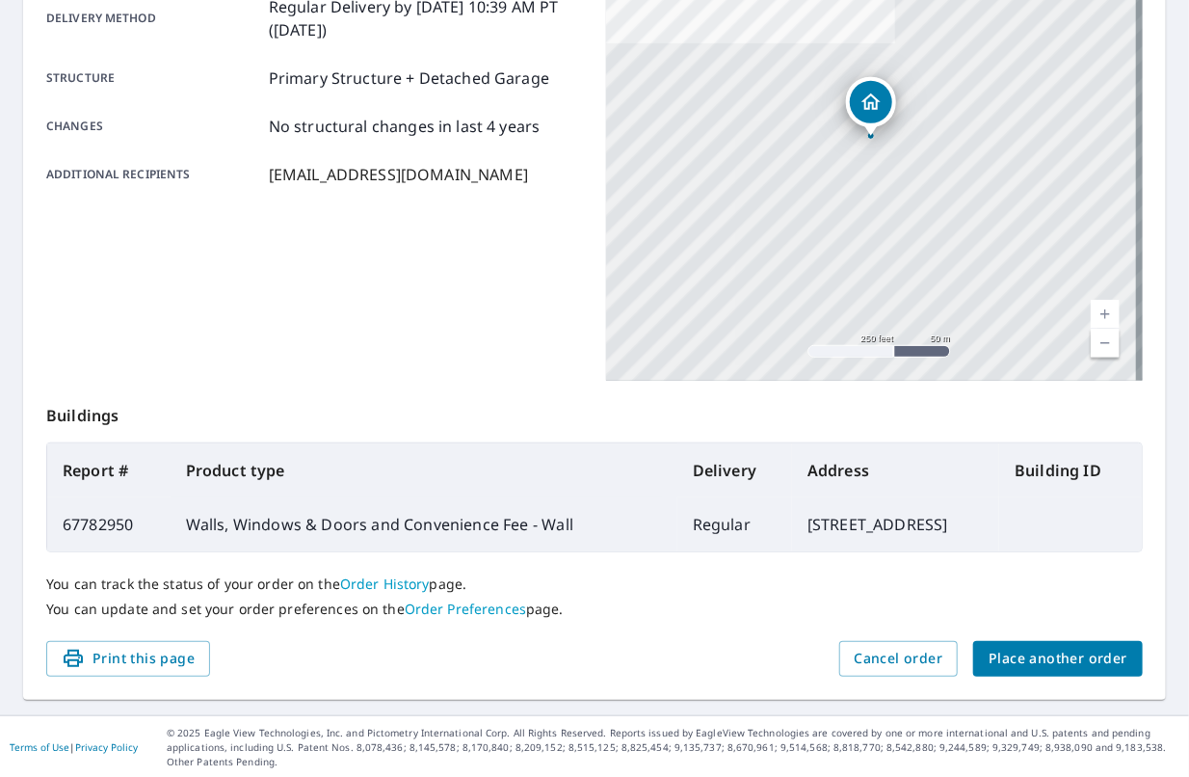
click at [1041, 651] on span "Place another order" at bounding box center [1058, 658] width 139 height 24
